Goal: Information Seeking & Learning: Find specific fact

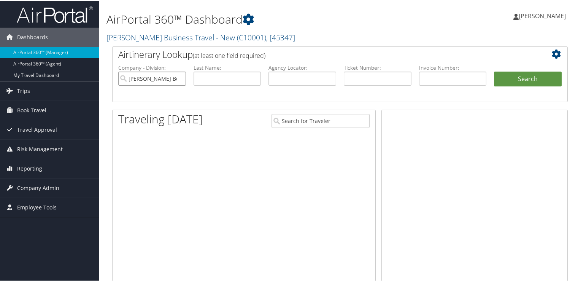
click at [179, 78] on input "[PERSON_NAME] Business Travel - New" at bounding box center [152, 78] width 68 height 14
click at [309, 72] on input "text" at bounding box center [302, 78] width 68 height 14
paste input "DC4M2J"
type input "DC4M2J"
click at [512, 82] on button "Search" at bounding box center [528, 78] width 68 height 15
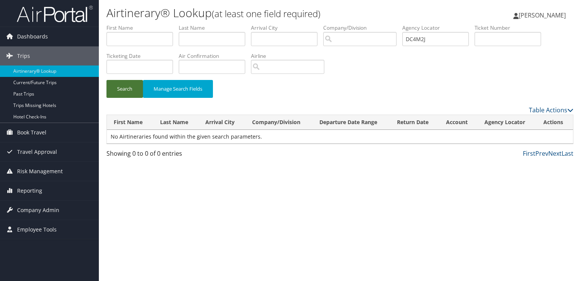
click at [134, 84] on button "Search" at bounding box center [124, 89] width 36 height 18
click at [125, 87] on button "Search" at bounding box center [124, 89] width 36 height 18
click at [126, 81] on button "Search" at bounding box center [124, 89] width 36 height 18
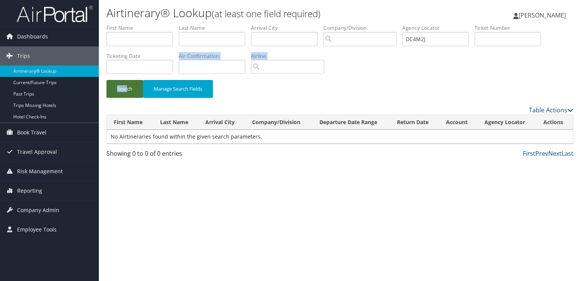
drag, startPoint x: 143, startPoint y: 78, endPoint x: 127, endPoint y: 86, distance: 17.2
click at [127, 86] on form "First Name Last Name Departure City Arrival City Company/Division Airport/City …" at bounding box center [339, 64] width 467 height 81
click at [127, 86] on button "Search" at bounding box center [124, 89] width 36 height 18
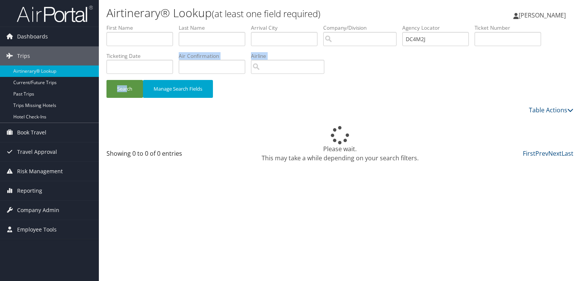
click at [280, 75] on li "Airline" at bounding box center [290, 66] width 79 height 28
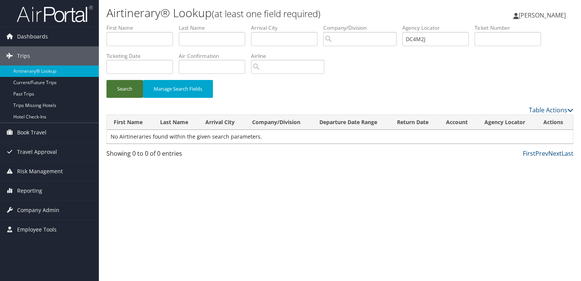
click at [134, 86] on button "Search" at bounding box center [124, 89] width 36 height 18
click at [135, 94] on button "Search" at bounding box center [124, 89] width 36 height 18
click at [130, 80] on form "First Name Last Name Departure City Arrival City Company/Division Airport/City …" at bounding box center [339, 64] width 467 height 81
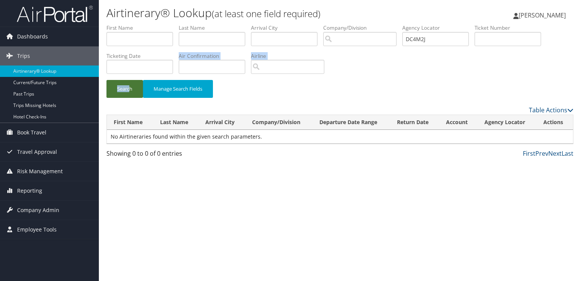
click at [130, 80] on form "First Name Last Name Departure City Arrival City Company/Division Airport/City …" at bounding box center [339, 64] width 467 height 81
click at [131, 87] on button "Search" at bounding box center [124, 89] width 36 height 18
click at [126, 95] on button "Search" at bounding box center [124, 89] width 36 height 18
click at [138, 97] on button "Search" at bounding box center [124, 89] width 36 height 18
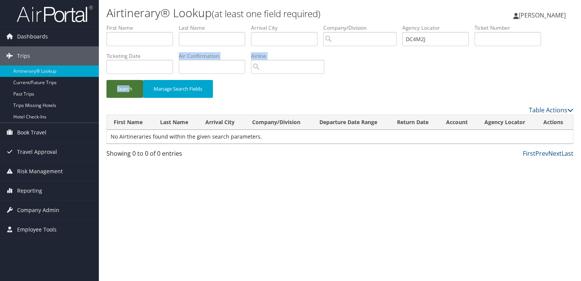
click at [124, 87] on button "Search" at bounding box center [124, 89] width 36 height 18
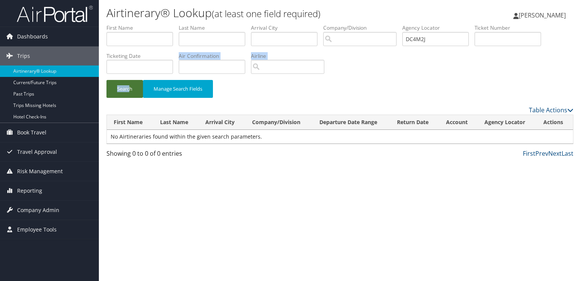
click at [124, 87] on button "Search" at bounding box center [124, 89] width 36 height 18
click at [114, 88] on button "Search" at bounding box center [124, 89] width 36 height 18
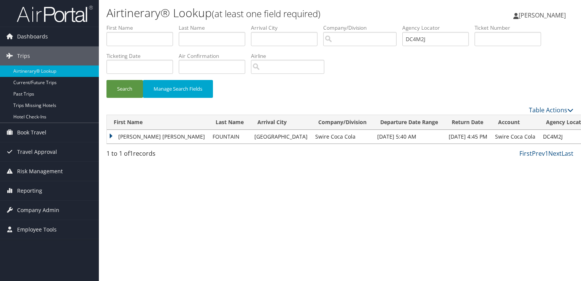
click at [128, 140] on td "MARK ROBERT" at bounding box center [158, 137] width 102 height 14
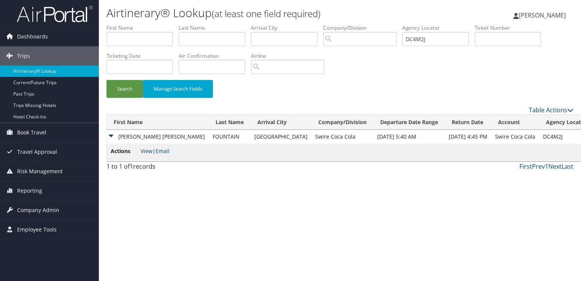
click at [147, 152] on link "View" at bounding box center [147, 150] width 12 height 7
click at [166, 151] on link "Email" at bounding box center [162, 150] width 14 height 7
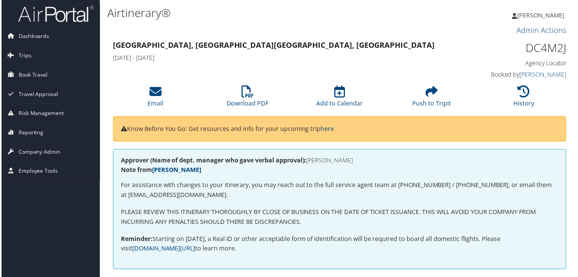
click at [327, 81] on div "Portland, OR Hong Kong, Hong Kong Mon 20 Oct 2025 - Thu 30 Oct 2025 DC4M2J Agen…" at bounding box center [339, 60] width 467 height 43
click at [253, 92] on li "Download PDF" at bounding box center [247, 97] width 93 height 31
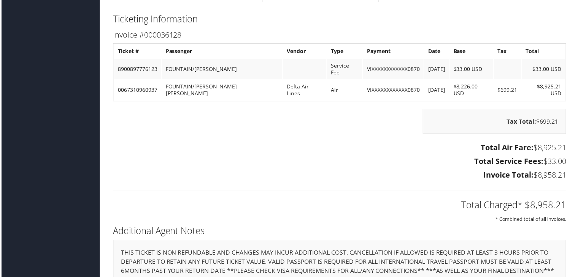
scroll to position [1343, 0]
